Goal: Find specific page/section: Find specific page/section

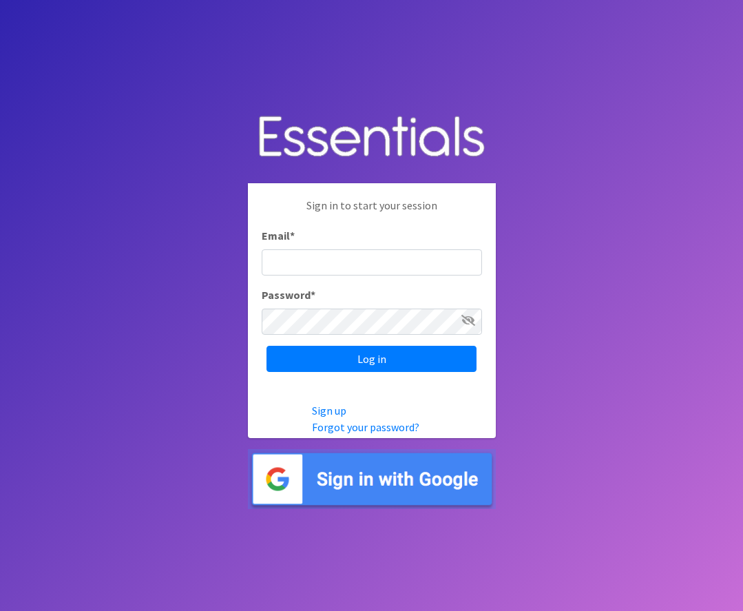
click at [352, 467] on img at bounding box center [372, 479] width 248 height 60
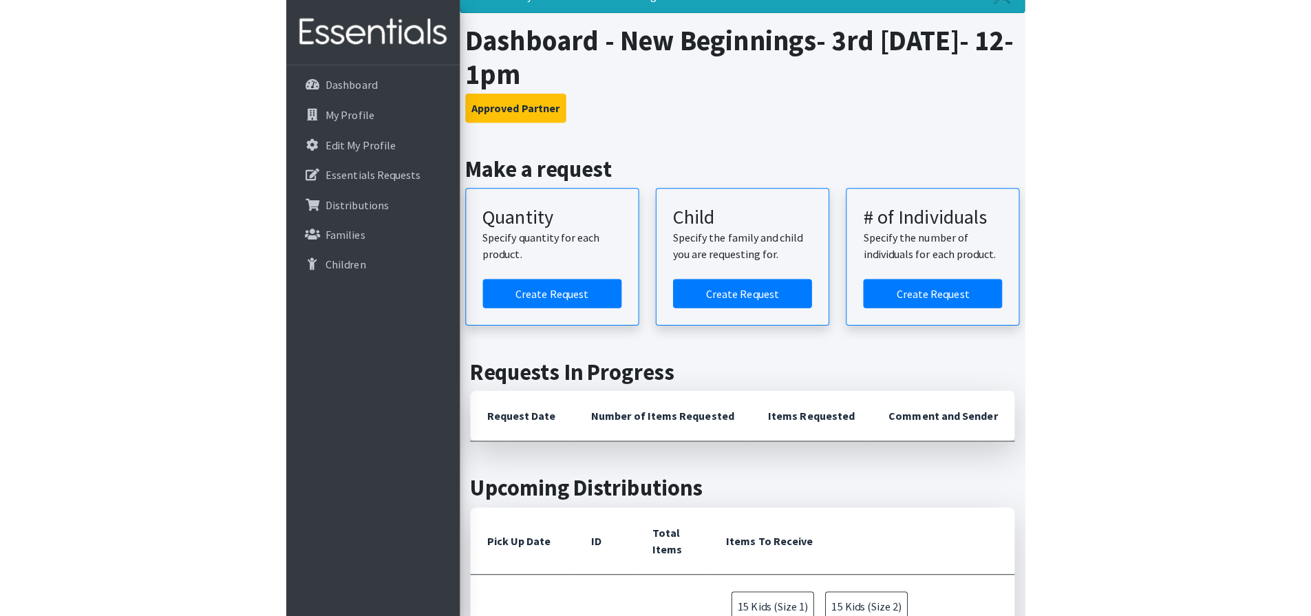
scroll to position [207, 0]
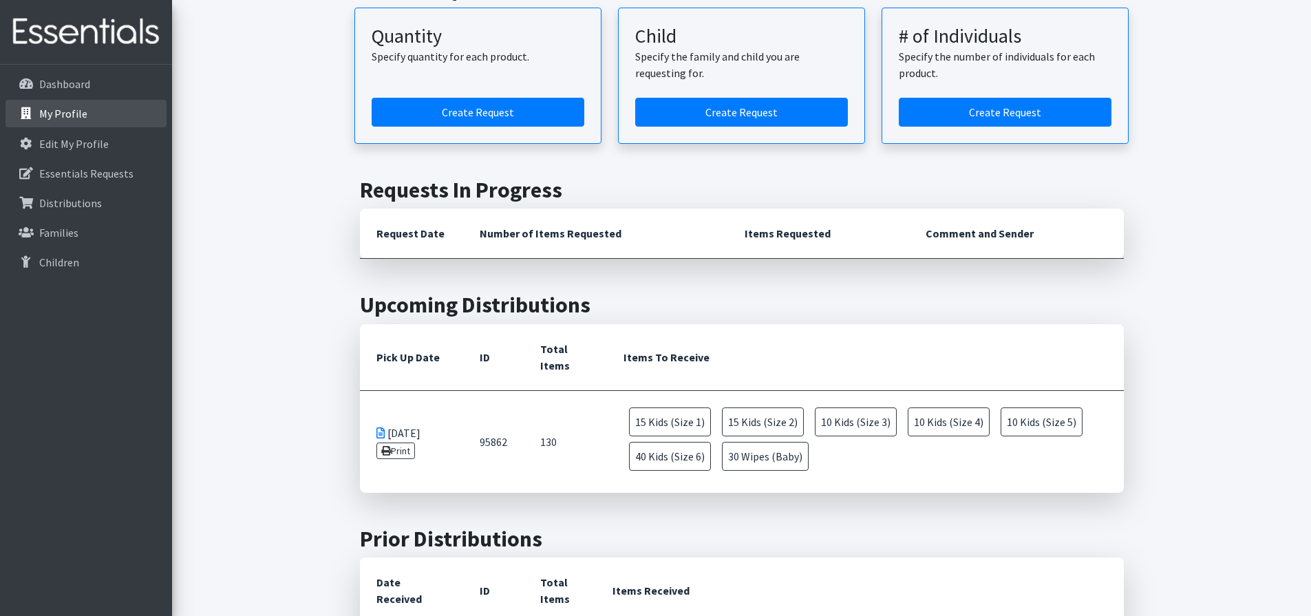
click at [53, 118] on p "My Profile" at bounding box center [63, 114] width 48 height 14
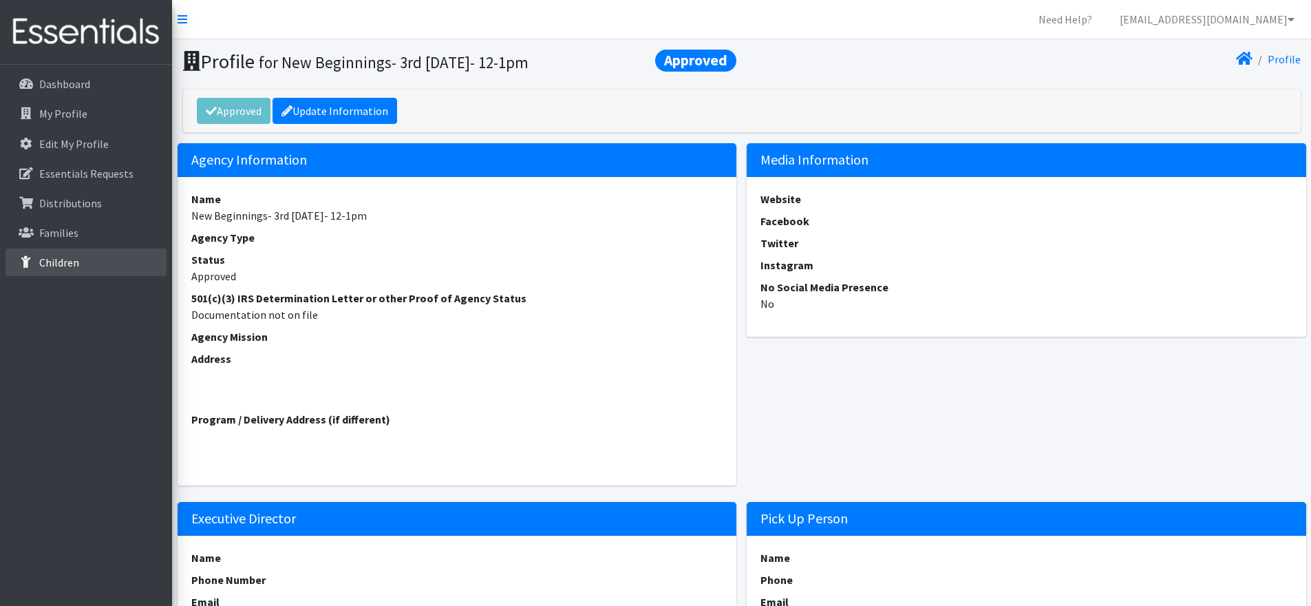
click at [54, 255] on link "Children" at bounding box center [86, 262] width 161 height 28
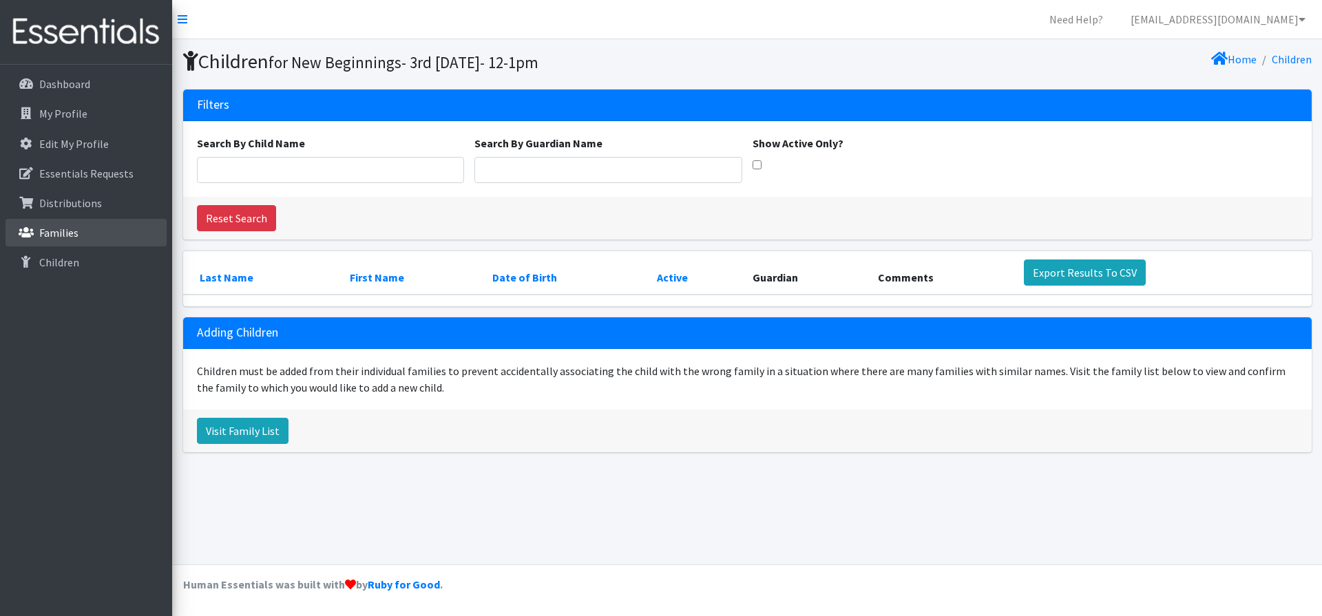
click at [50, 229] on p "Families" at bounding box center [58, 233] width 39 height 14
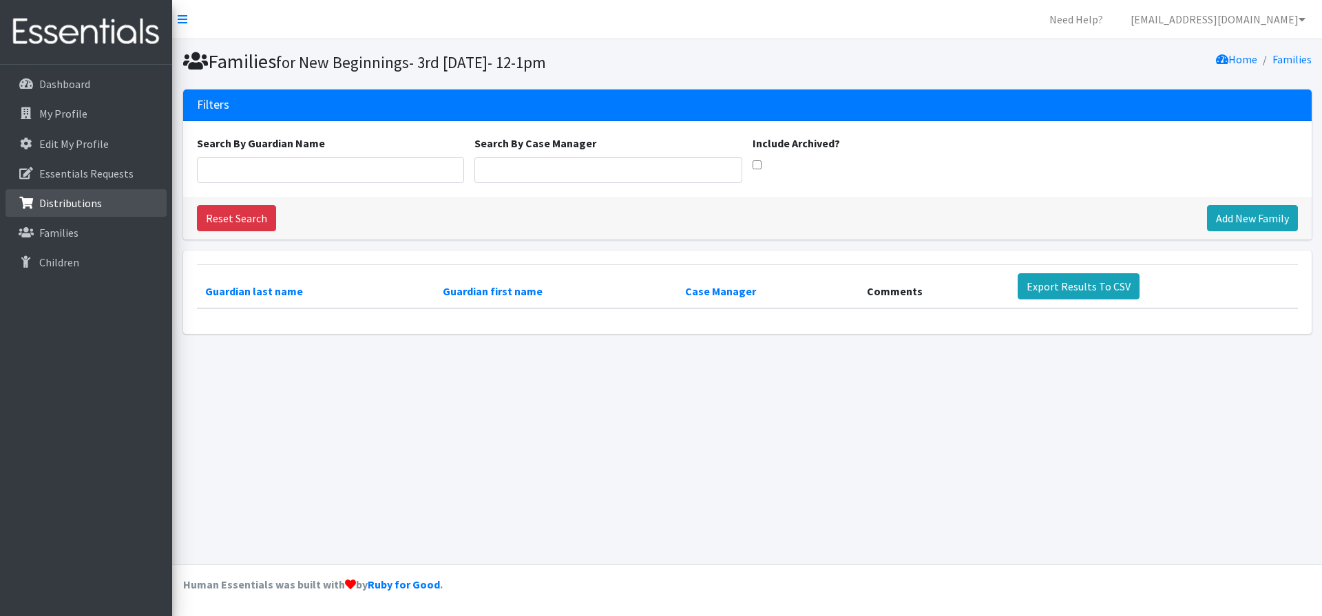
click at [49, 201] on p "Distributions" at bounding box center [70, 203] width 63 height 14
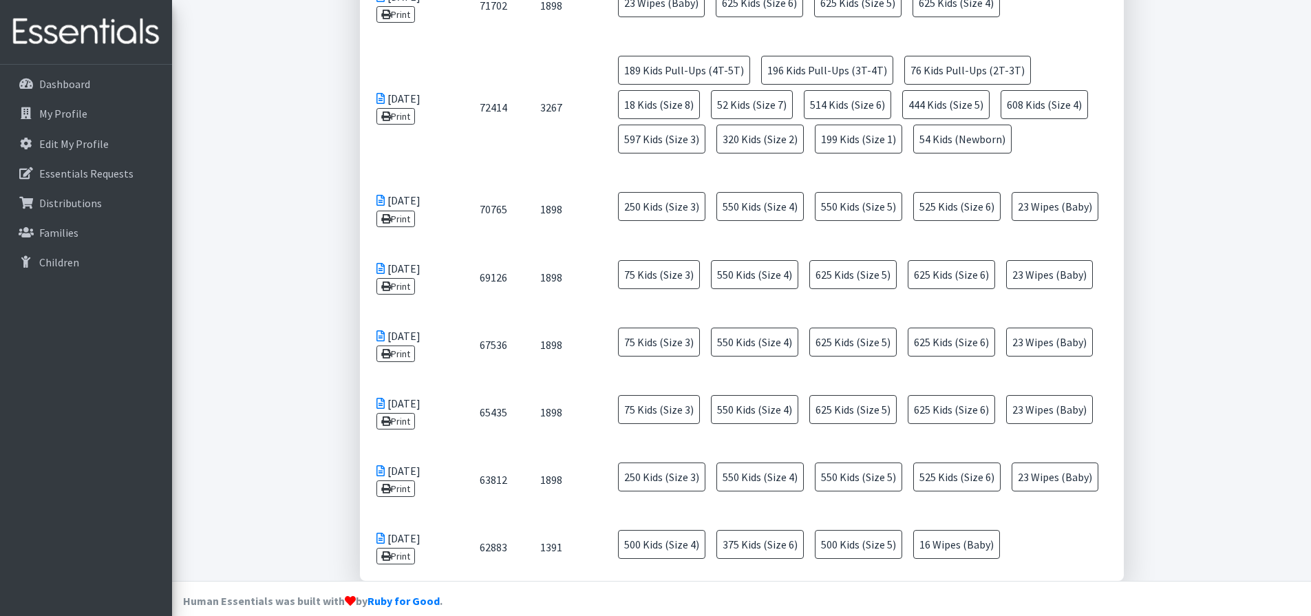
scroll to position [2436, 0]
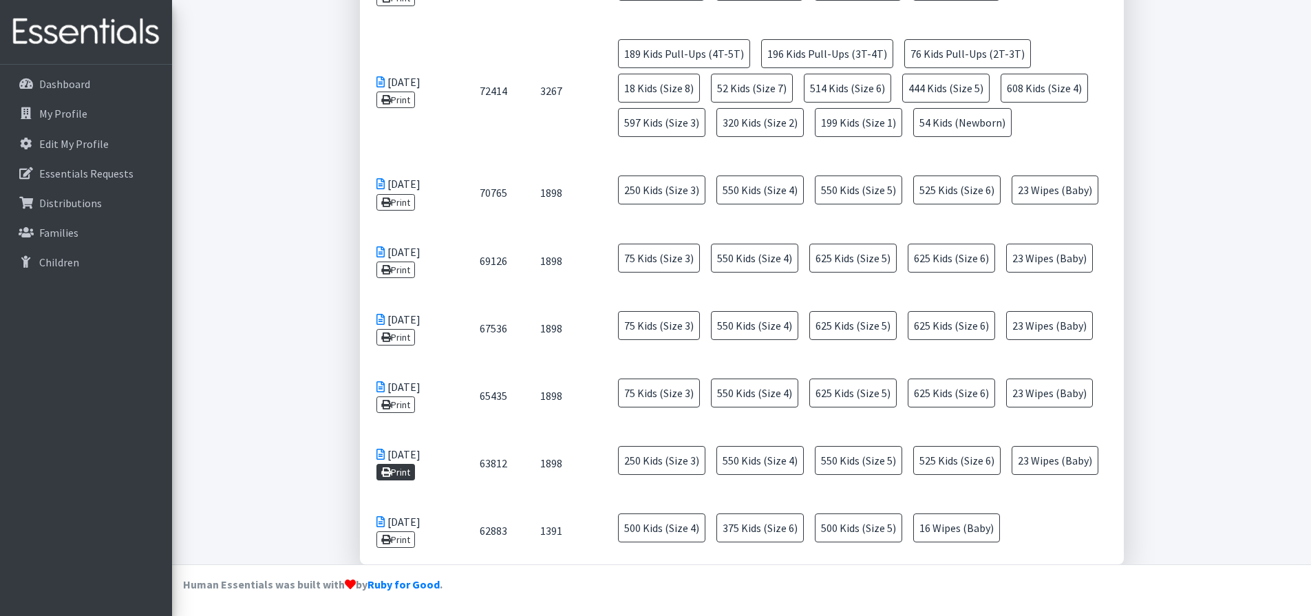
click at [403, 474] on link "Print" at bounding box center [396, 472] width 39 height 17
